Goal: Task Accomplishment & Management: Use online tool/utility

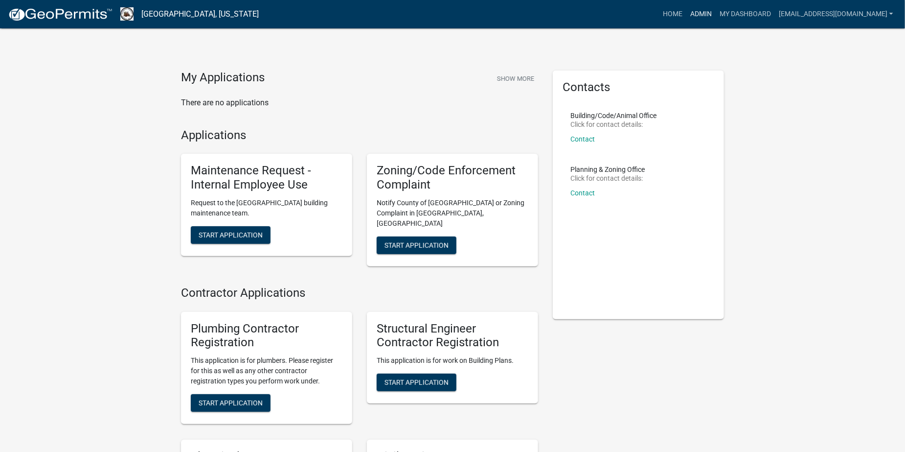
click at [716, 9] on link "Admin" at bounding box center [700, 14] width 29 height 19
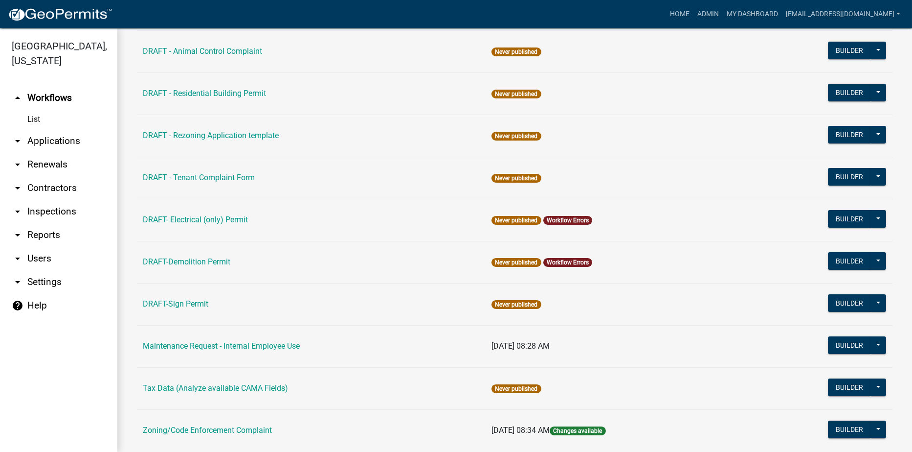
scroll to position [147, 0]
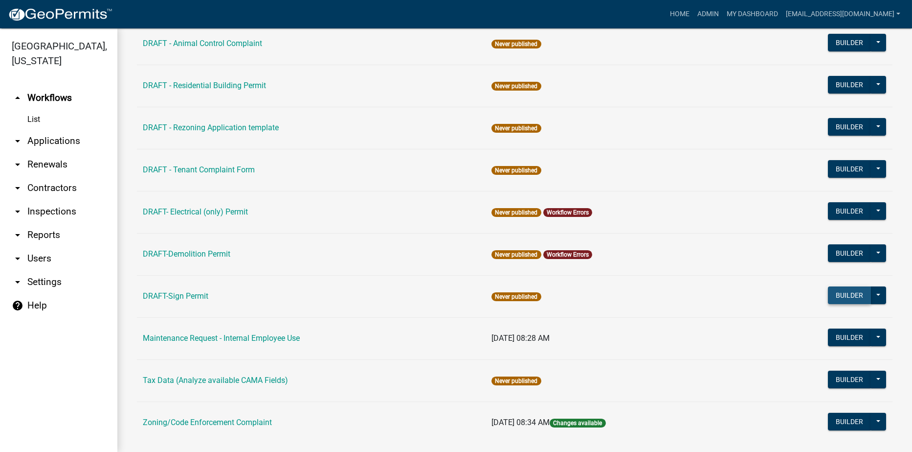
click at [828, 296] on button "Builder" at bounding box center [849, 295] width 43 height 18
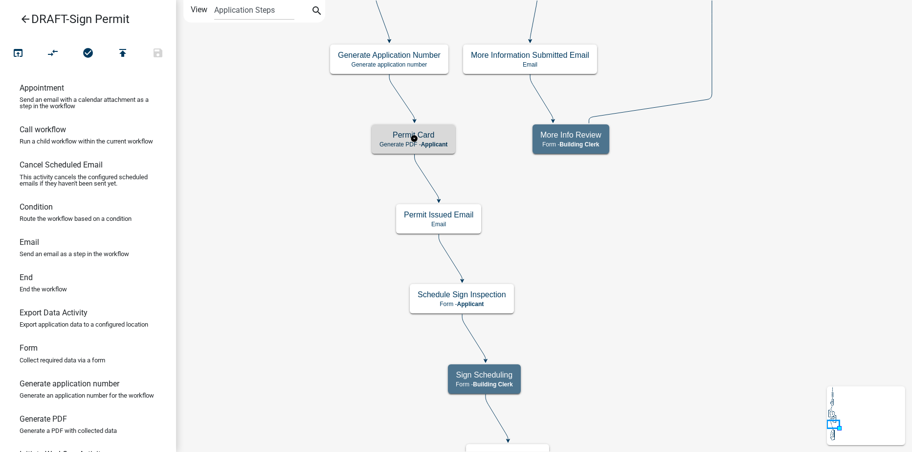
click at [445, 137] on h5 "Permit Card" at bounding box center [414, 134] width 68 height 9
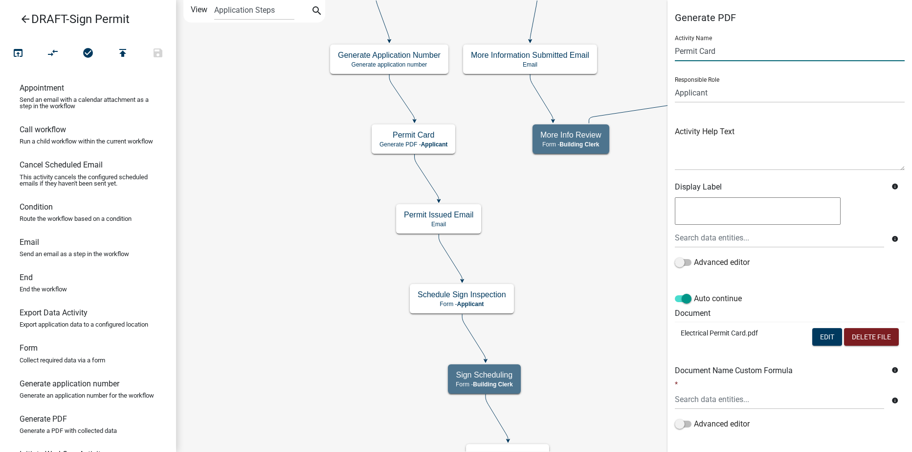
click at [721, 52] on input "Permit Card" at bounding box center [790, 51] width 230 height 20
type input "P"
type input "Sign Permit"
click at [814, 332] on button "Edit" at bounding box center [828, 337] width 30 height 18
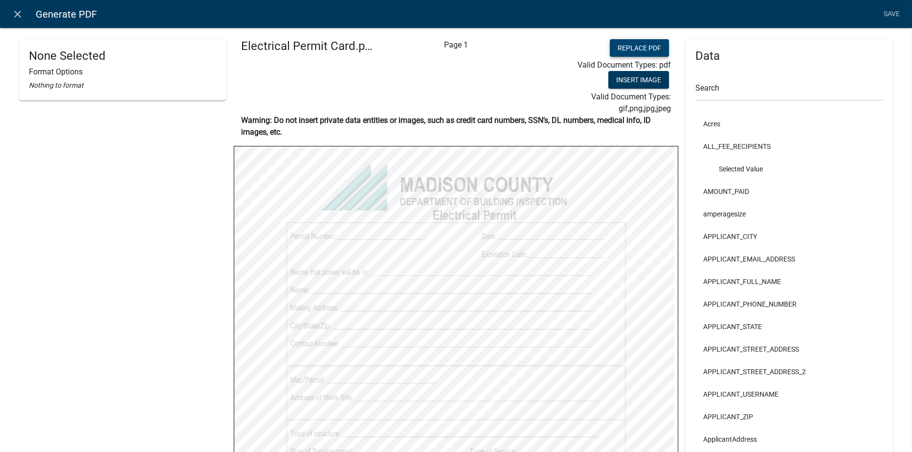
click at [612, 49] on button "Replace PDF" at bounding box center [639, 48] width 59 height 18
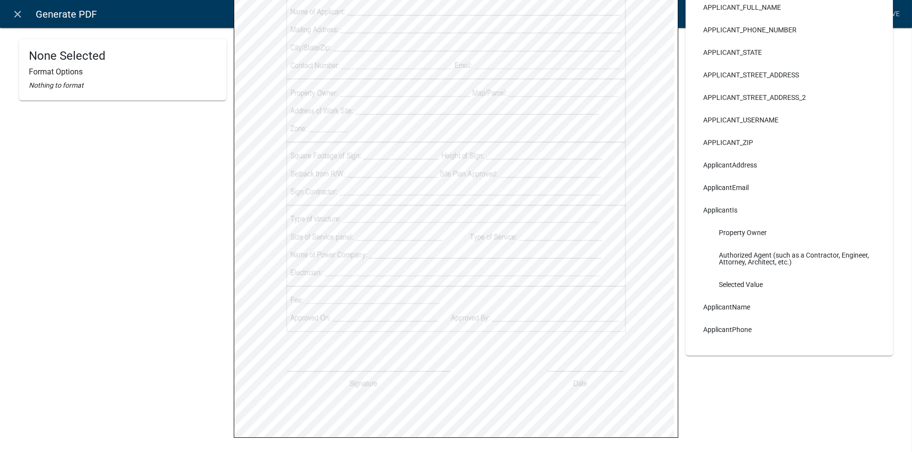
scroll to position [299, 0]
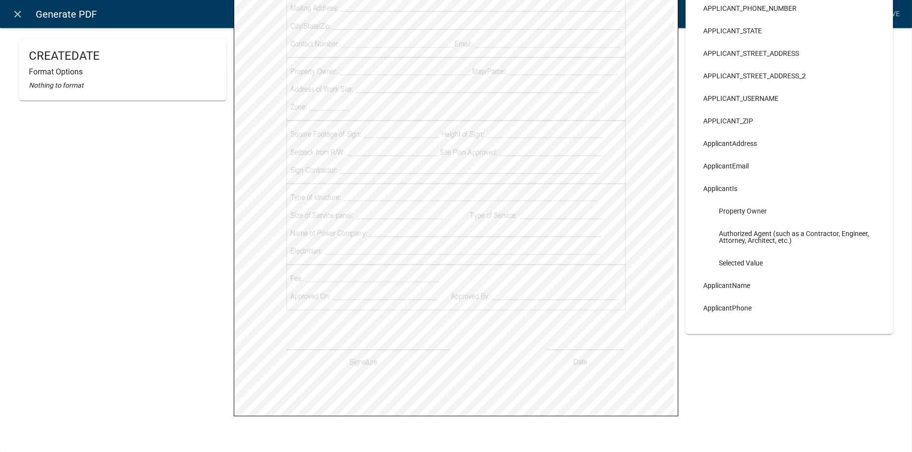
select select
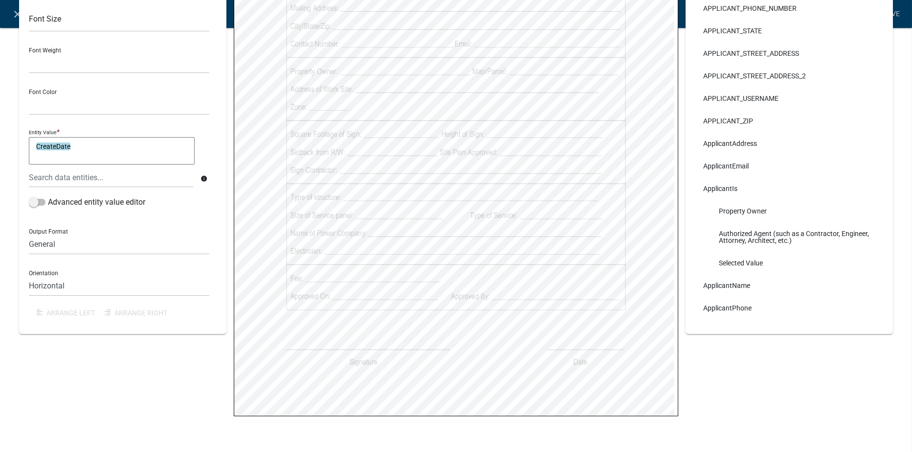
select select
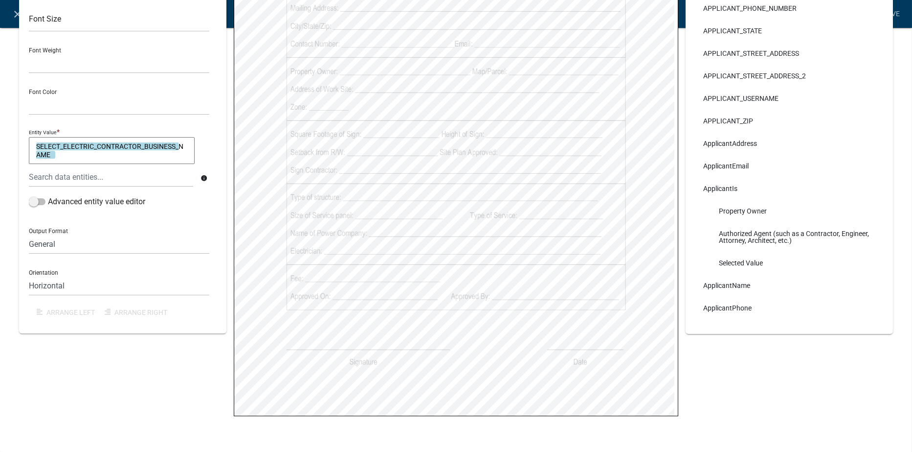
select select
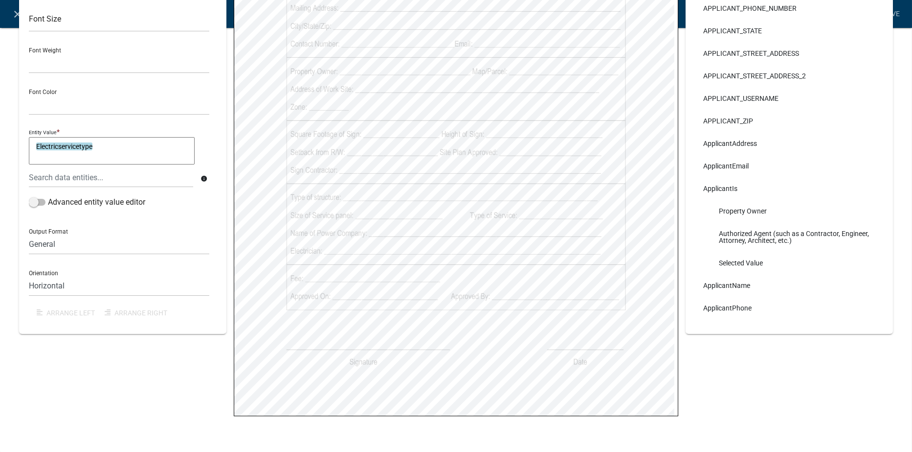
select select
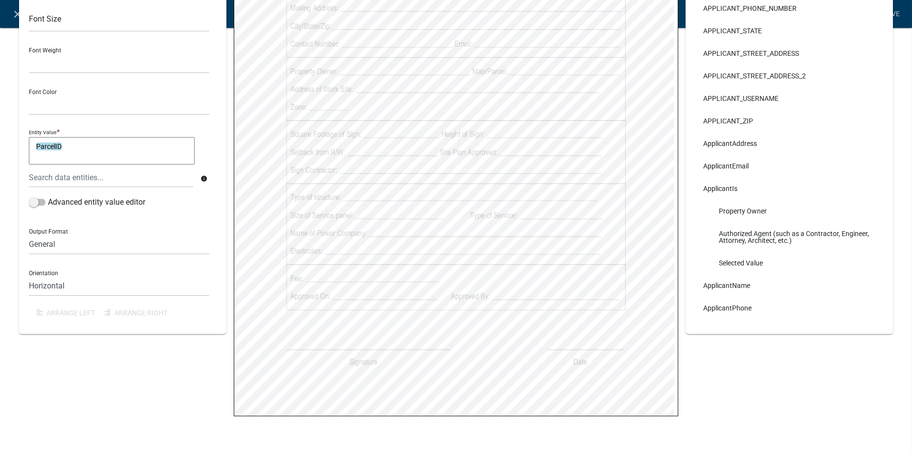
select select
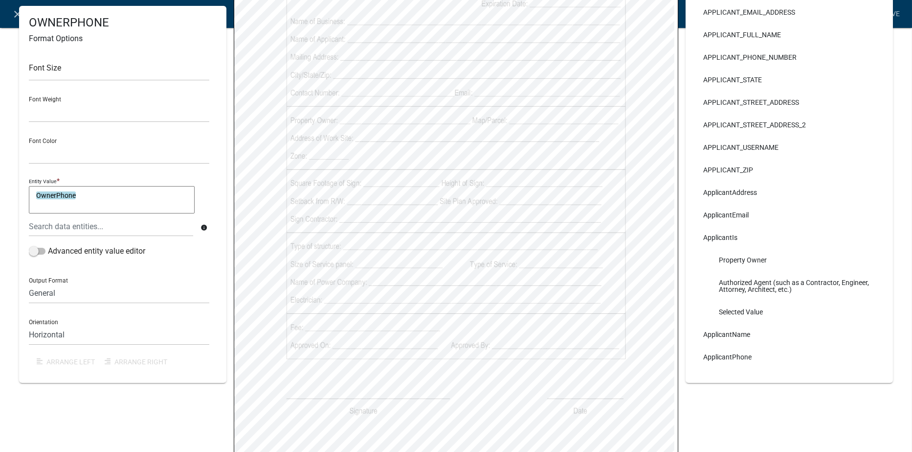
select select
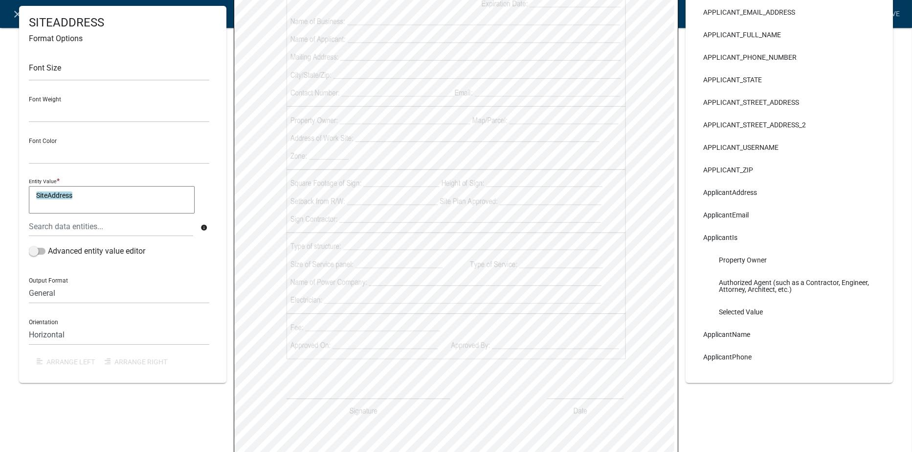
select select
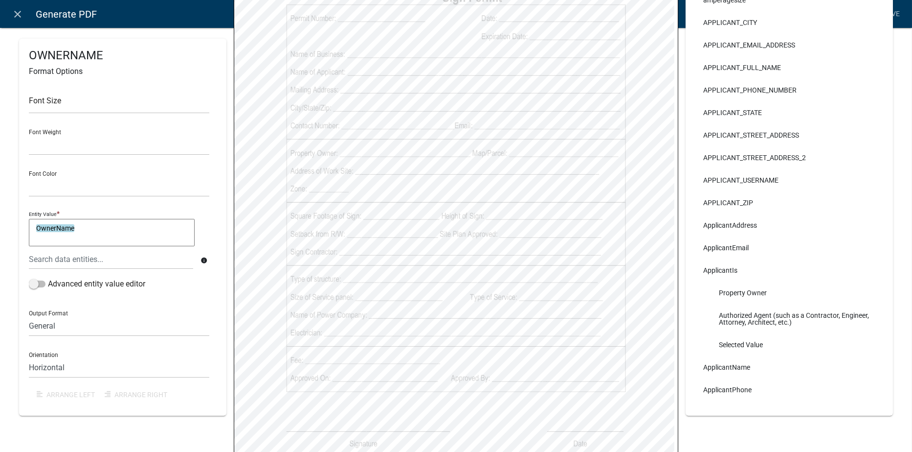
scroll to position [202, 0]
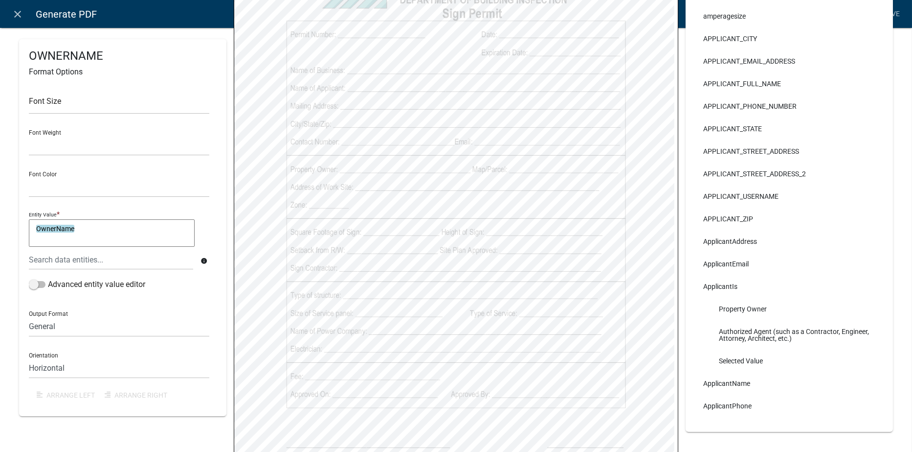
select select
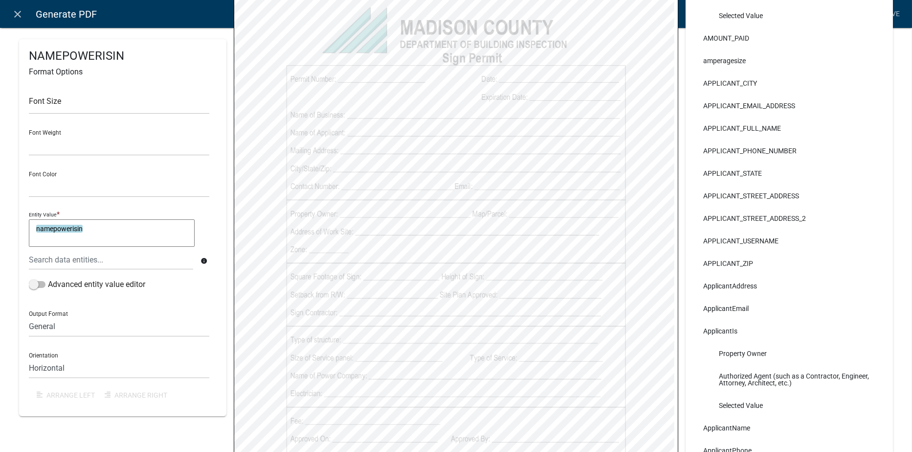
scroll to position [104, 0]
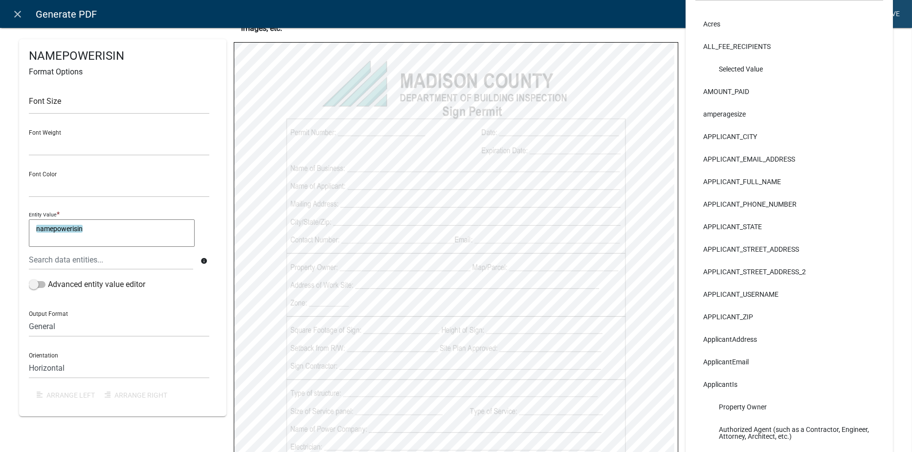
click at [893, 11] on link "Save" at bounding box center [892, 14] width 24 height 19
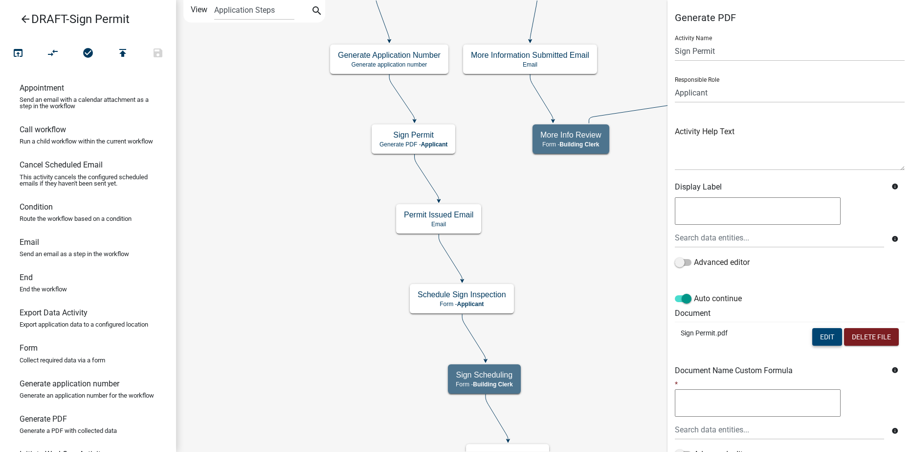
click at [822, 333] on button "Edit" at bounding box center [828, 337] width 30 height 18
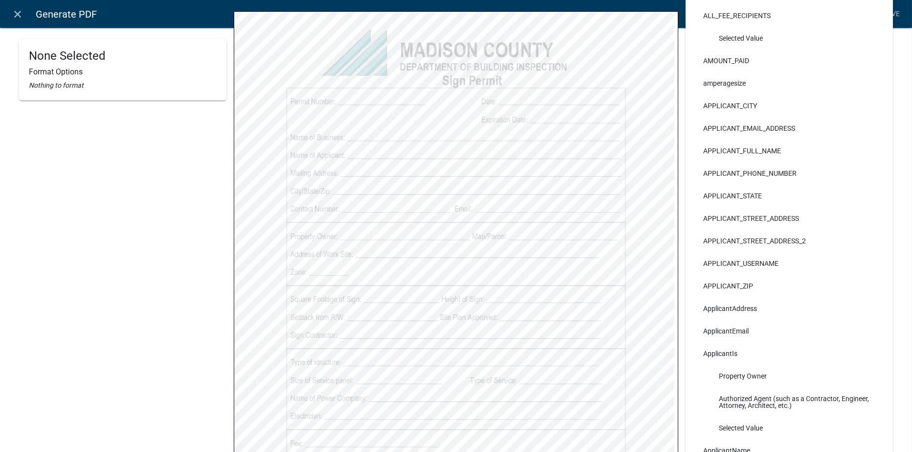
scroll to position [147, 0]
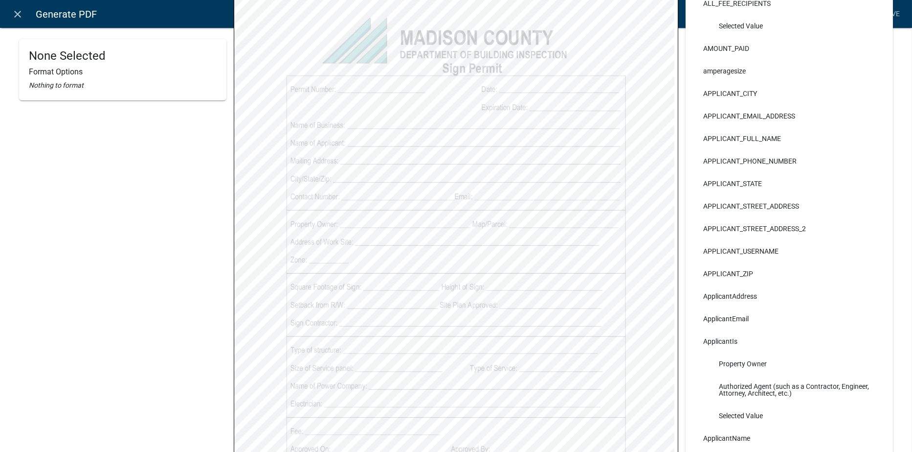
select select
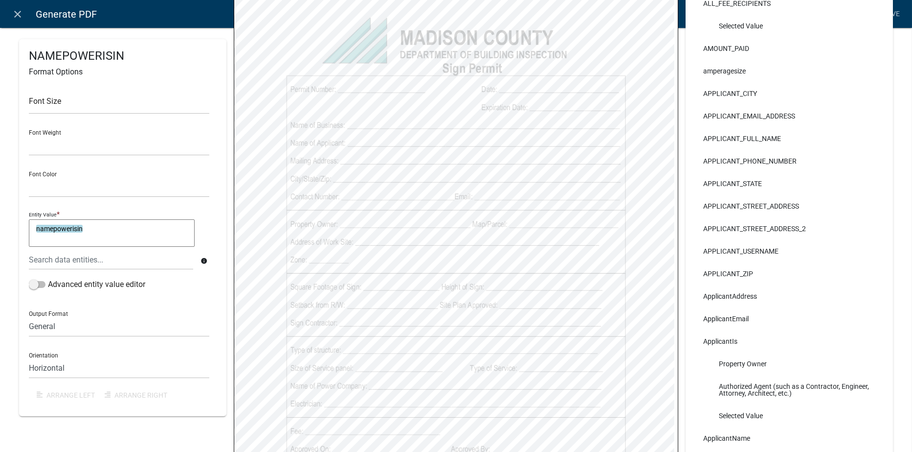
scroll to position [196, 0]
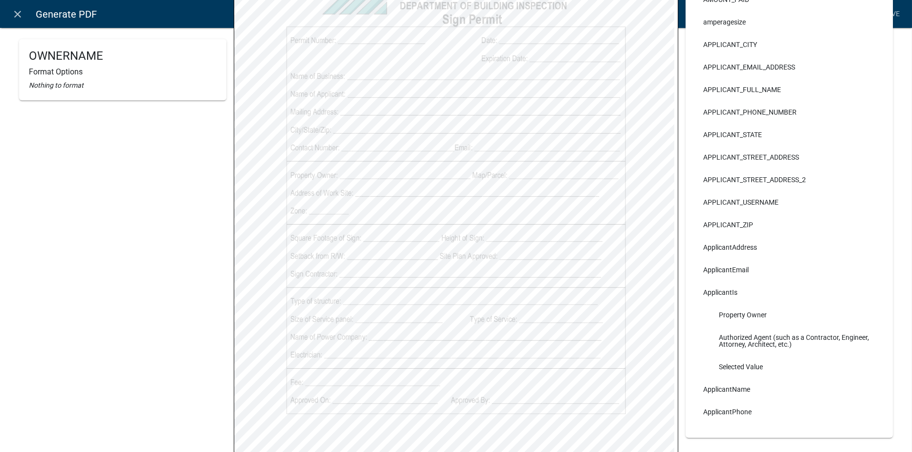
select select
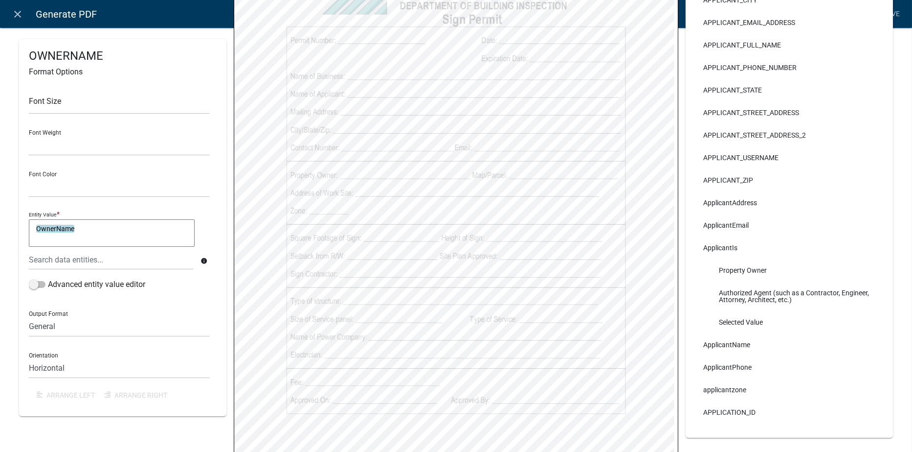
scroll to position [147, 0]
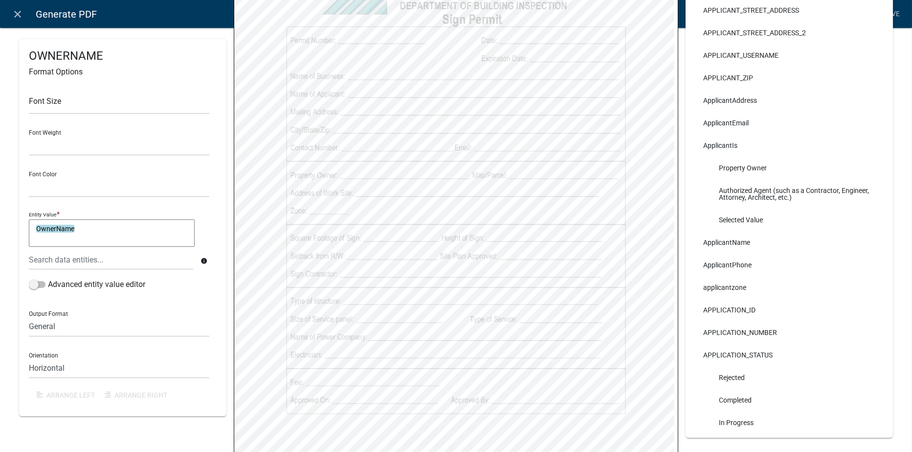
select select
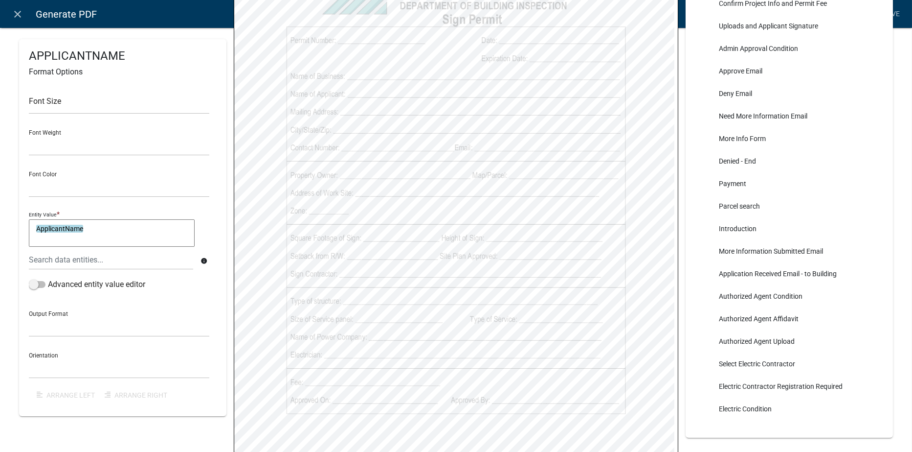
scroll to position [1027, 0]
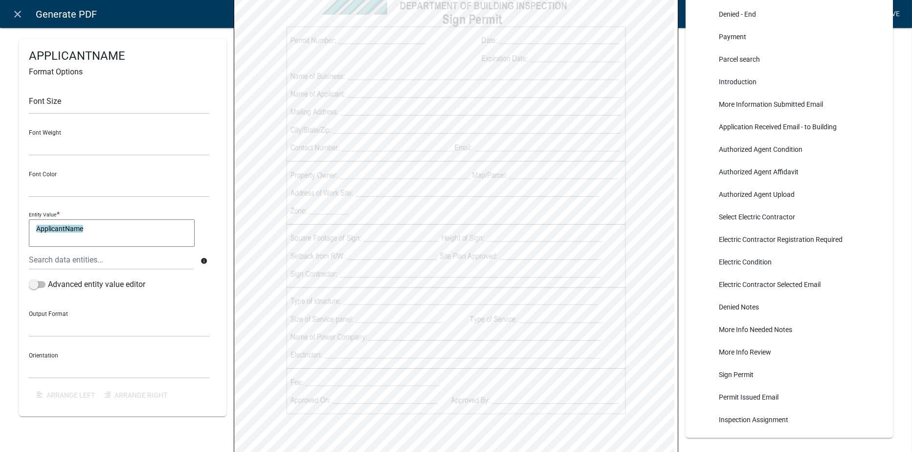
click at [895, 13] on link "Save" at bounding box center [892, 14] width 24 height 19
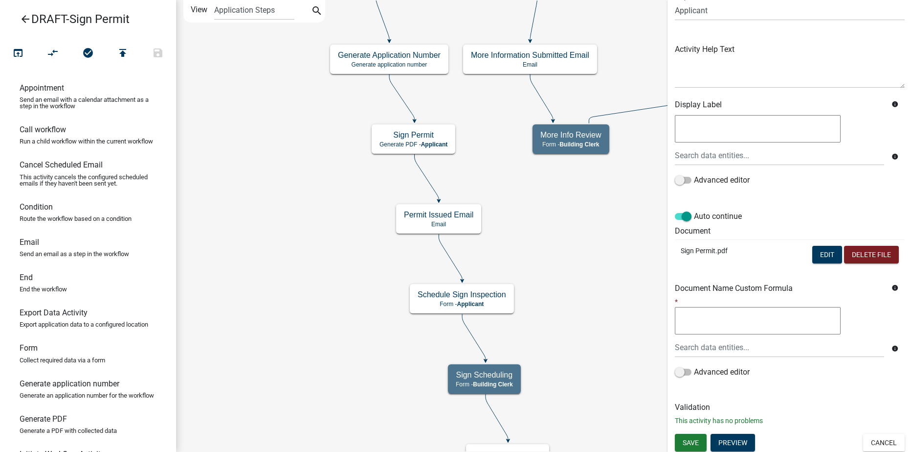
scroll to position [84, 0]
click at [691, 436] on span "Save" at bounding box center [691, 440] width 16 height 8
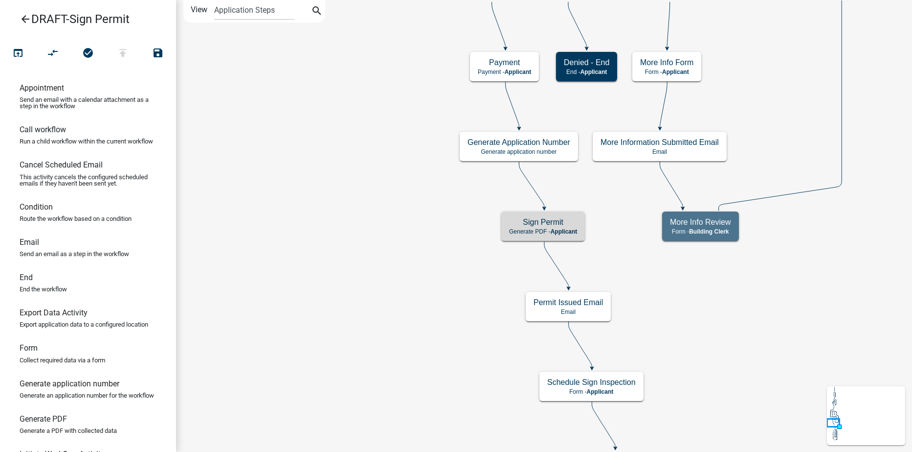
scroll to position [0, 0]
click at [21, 17] on icon "arrow_back" at bounding box center [26, 20] width 12 height 14
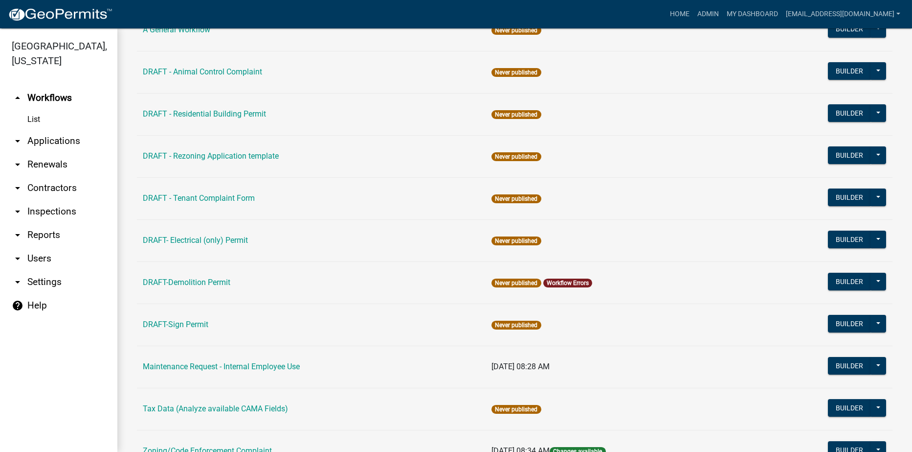
scroll to position [165, 0]
